Goal: Task Accomplishment & Management: Manage account settings

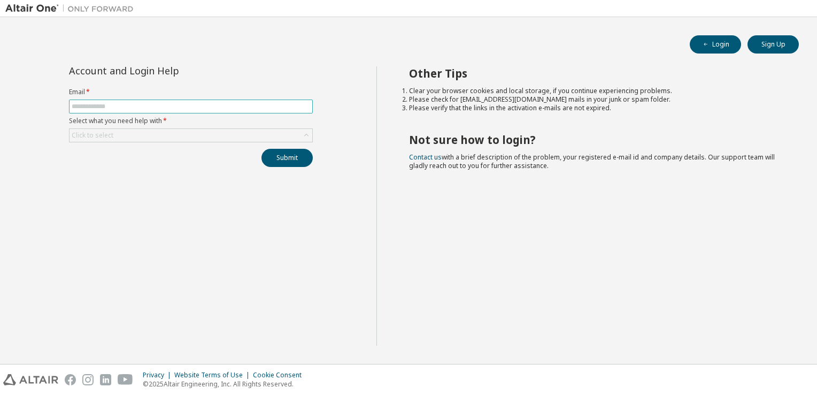
click at [190, 104] on input "text" at bounding box center [191, 106] width 239 height 9
type input "**********"
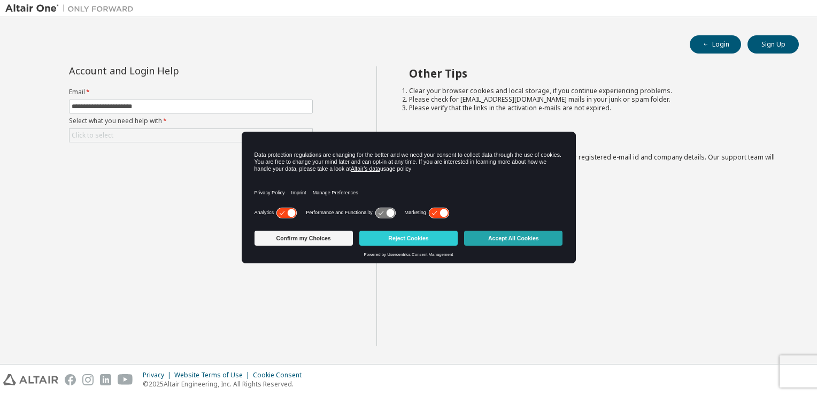
click at [489, 240] on button "Accept All Cookies" at bounding box center [513, 238] width 98 height 15
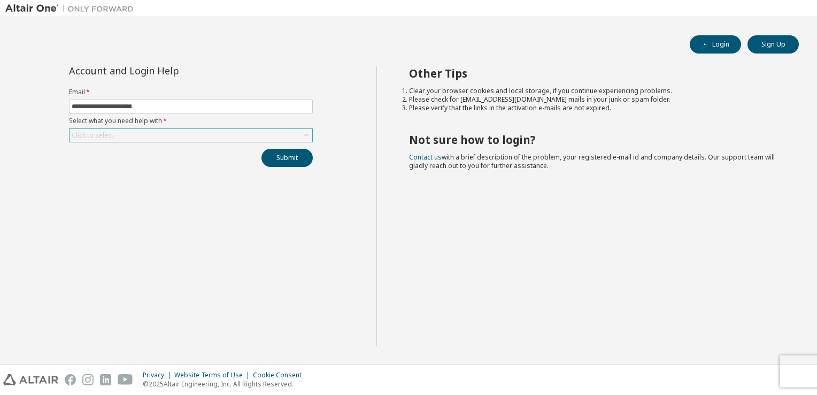
click at [165, 136] on div "Click to select" at bounding box center [191, 135] width 243 height 13
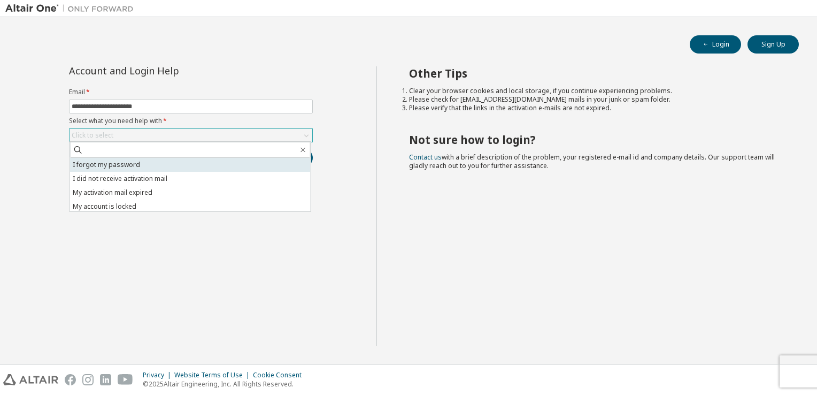
click at [142, 166] on li "I forgot my password" at bounding box center [190, 165] width 241 height 14
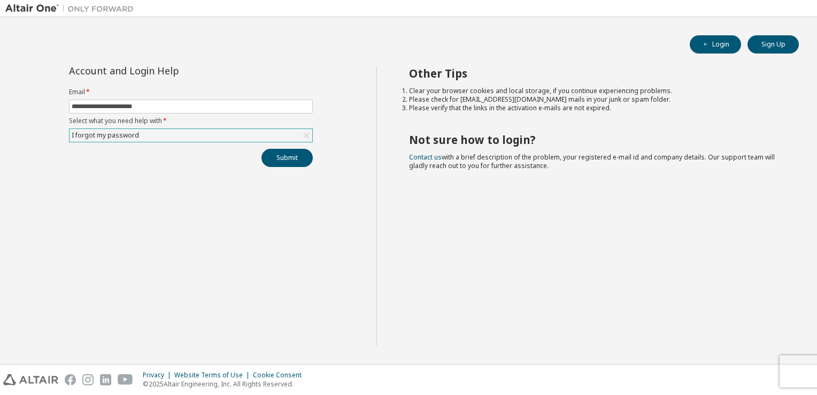
click at [250, 236] on div "**********" at bounding box center [190, 205] width 371 height 279
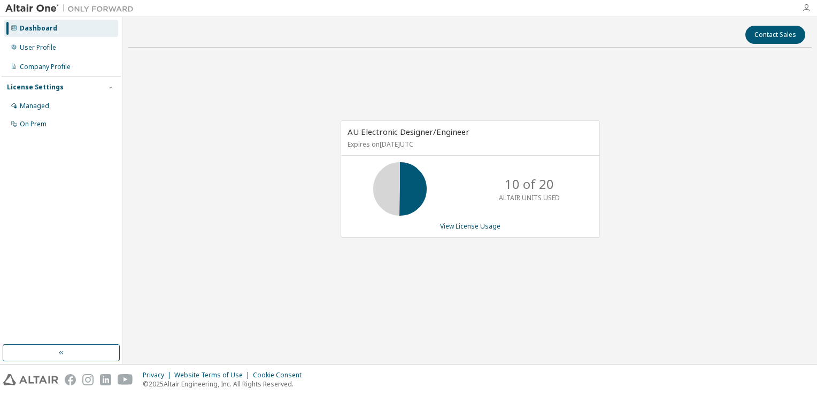
click at [805, 7] on icon "button" at bounding box center [807, 8] width 9 height 9
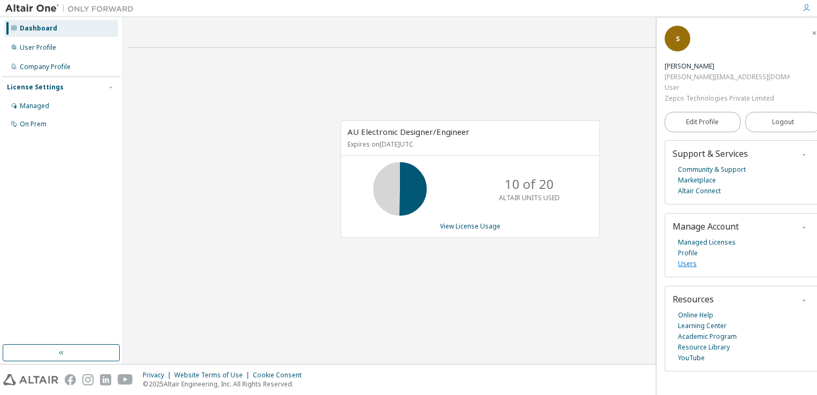
click at [687, 258] on link "Users" at bounding box center [687, 263] width 19 height 11
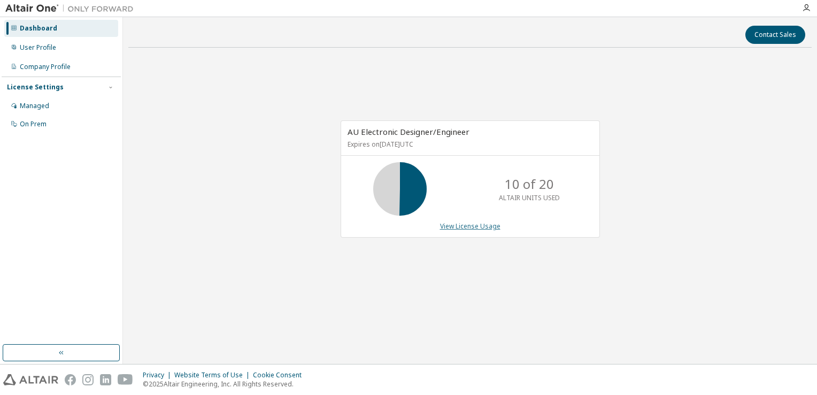
click at [465, 226] on link "View License Usage" at bounding box center [470, 225] width 60 height 9
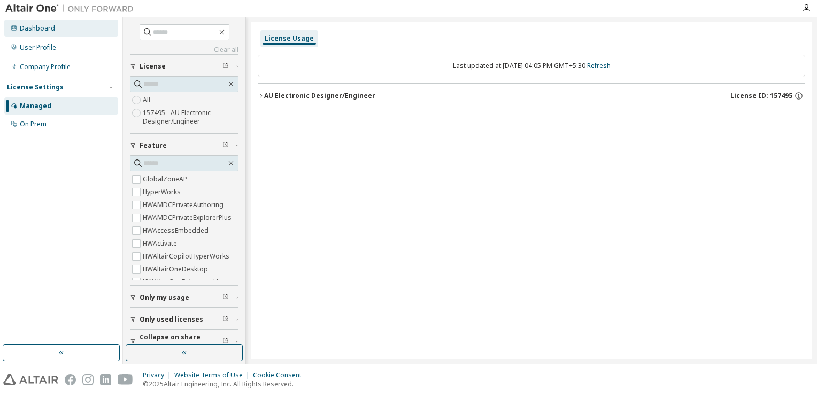
click at [42, 27] on div "Dashboard" at bounding box center [37, 28] width 35 height 9
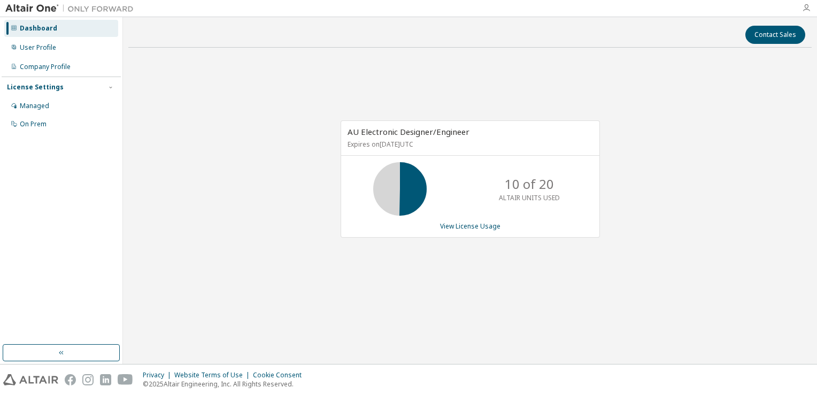
click at [804, 9] on icon "button" at bounding box center [807, 8] width 9 height 9
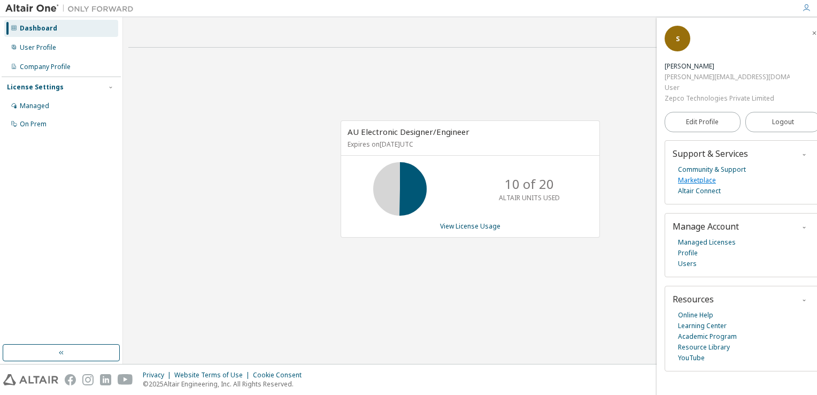
click at [707, 175] on link "Marketplace" at bounding box center [697, 180] width 38 height 11
click at [681, 48] on div "S" at bounding box center [678, 39] width 26 height 26
click at [812, 32] on icon "button" at bounding box center [815, 33] width 6 height 6
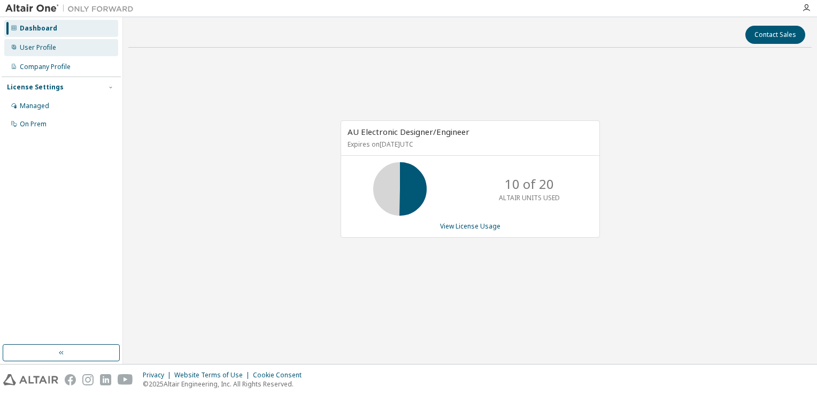
click at [58, 44] on div "User Profile" at bounding box center [61, 47] width 114 height 17
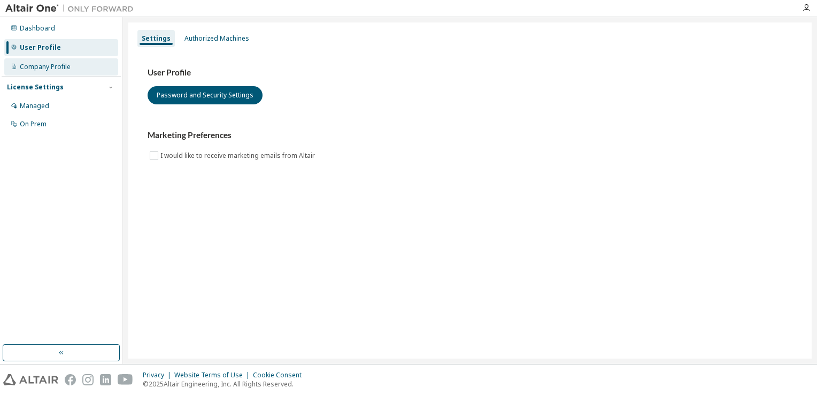
click at [51, 65] on div "Company Profile" at bounding box center [45, 67] width 51 height 9
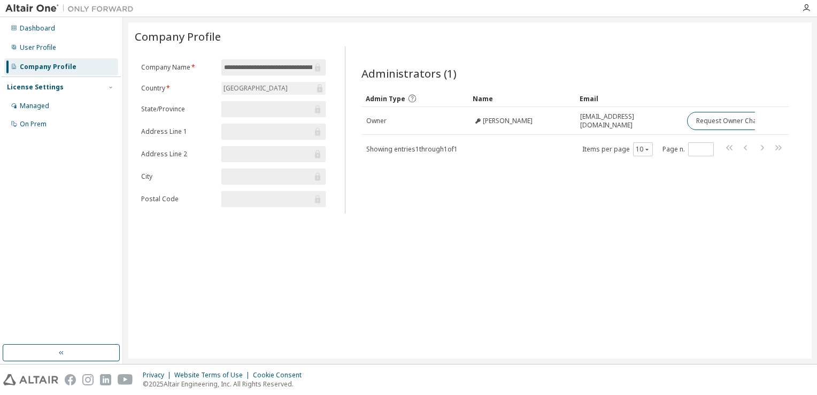
click at [50, 87] on div "License Settings" at bounding box center [35, 87] width 57 height 9
click at [40, 105] on div "Managed" at bounding box center [34, 106] width 29 height 9
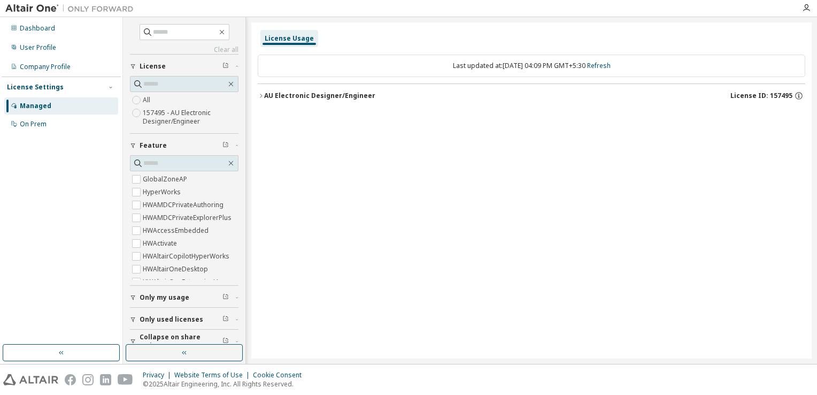
click at [812, 10] on div at bounding box center [806, 8] width 21 height 9
click at [806, 10] on icon "button" at bounding box center [807, 8] width 9 height 9
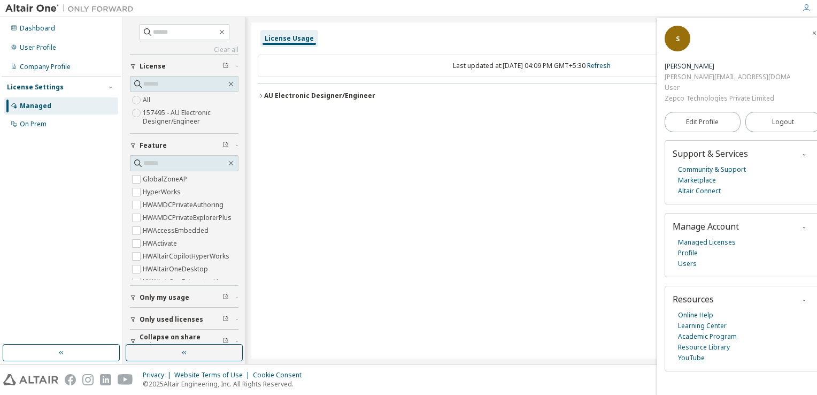
click at [550, 49] on div "Last updated at: Tue 2025-10-14 04:09 PM GMT+5:30 Refresh AU Electronic Designe…" at bounding box center [532, 81] width 548 height 66
click at [51, 123] on div "On Prem" at bounding box center [61, 124] width 114 height 17
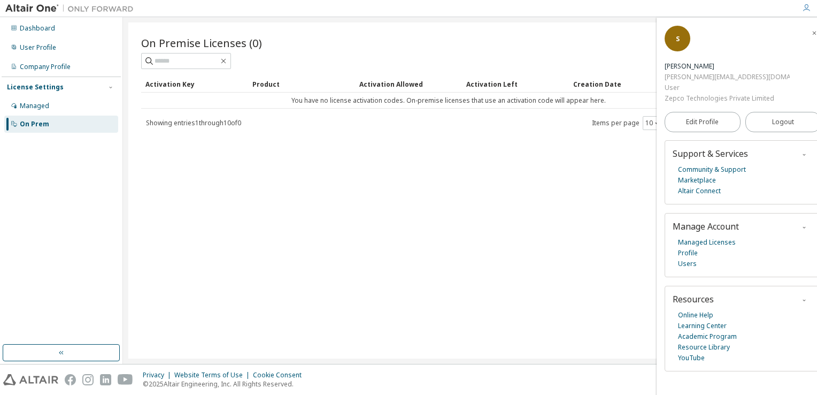
click at [393, 58] on div at bounding box center [470, 61] width 658 height 16
click at [699, 237] on link "Managed Licenses" at bounding box center [707, 242] width 58 height 11
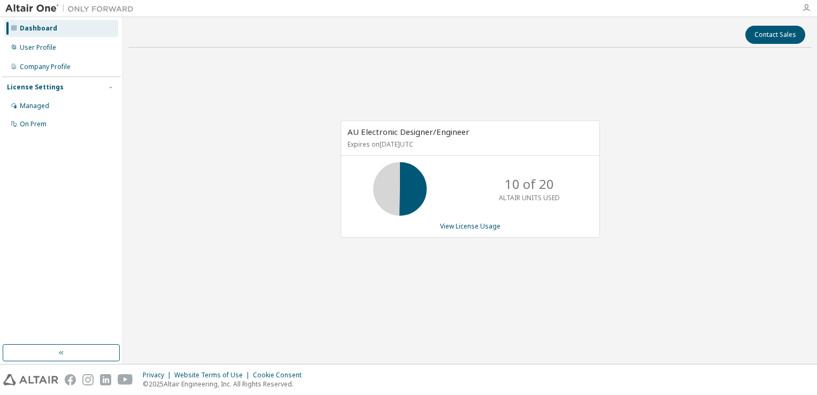
click at [808, 10] on icon "button" at bounding box center [807, 8] width 9 height 9
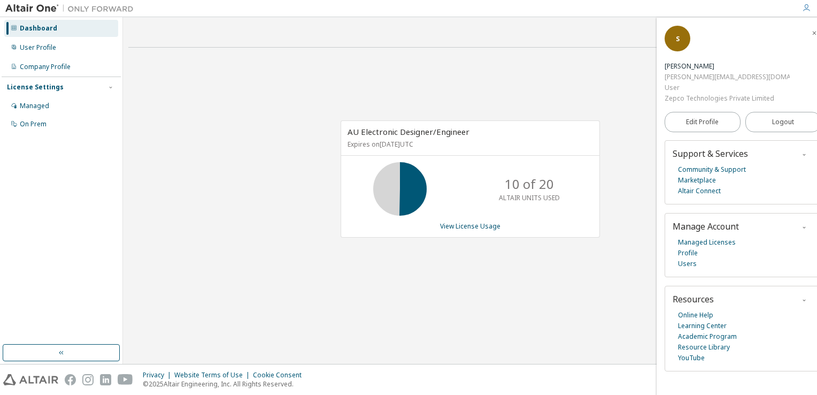
click at [725, 82] on div "User" at bounding box center [727, 87] width 125 height 11
click at [707, 118] on span "Edit Profile" at bounding box center [702, 122] width 33 height 9
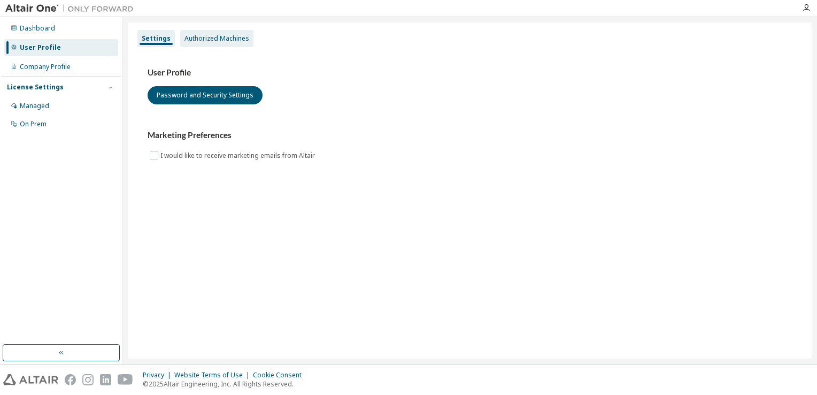
click at [203, 38] on div "Authorized Machines" at bounding box center [217, 38] width 65 height 9
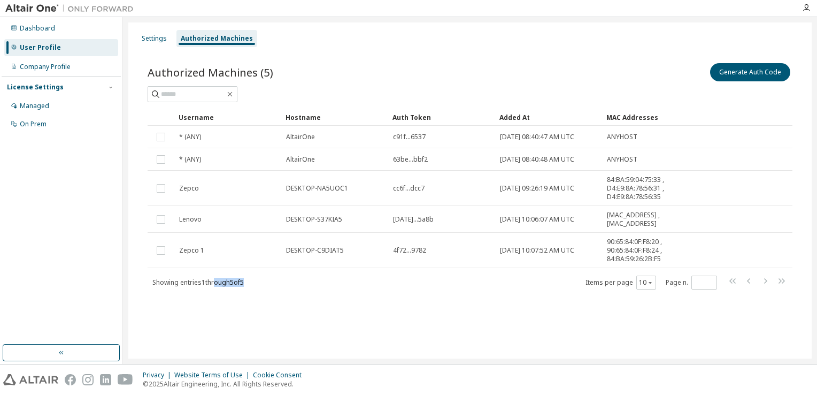
drag, startPoint x: 214, startPoint y: 281, endPoint x: 267, endPoint y: 284, distance: 53.0
click at [267, 284] on div "Showing entries 1 through 5 of 5 Items per page 10 Page n. *" at bounding box center [470, 282] width 645 height 16
drag, startPoint x: 267, startPoint y: 284, endPoint x: 357, endPoint y: 311, distance: 94.6
click at [357, 311] on div "Authorized Machines (5) Generate Auth Code Clear Load Save Save As Field Operat…" at bounding box center [470, 183] width 671 height 270
click at [743, 74] on button "Generate Auth Code" at bounding box center [750, 72] width 80 height 18
